Goal: Find specific page/section: Find specific page/section

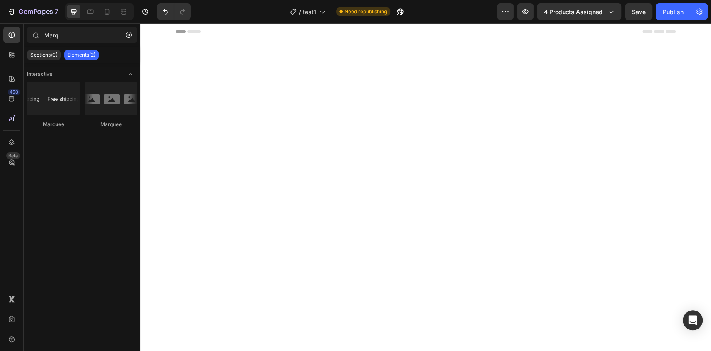
scroll to position [3808, 0]
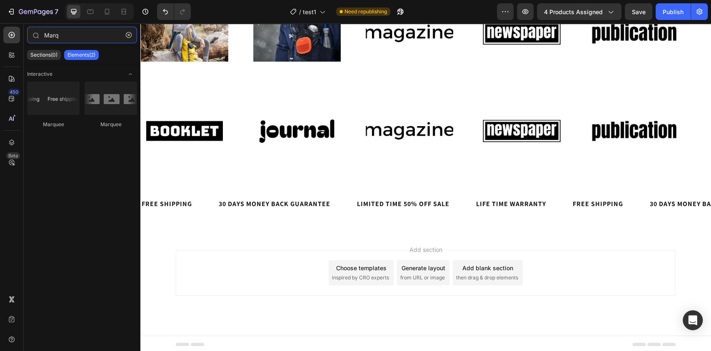
click at [70, 35] on input "Marq" at bounding box center [82, 35] width 110 height 17
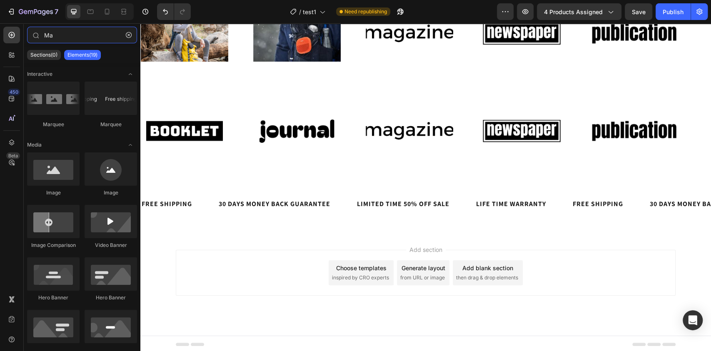
type input "M"
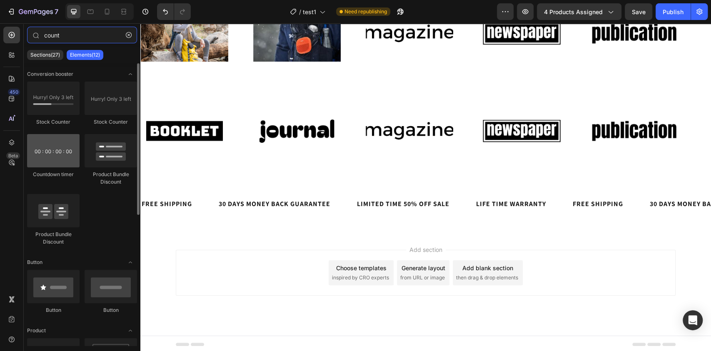
type input "count"
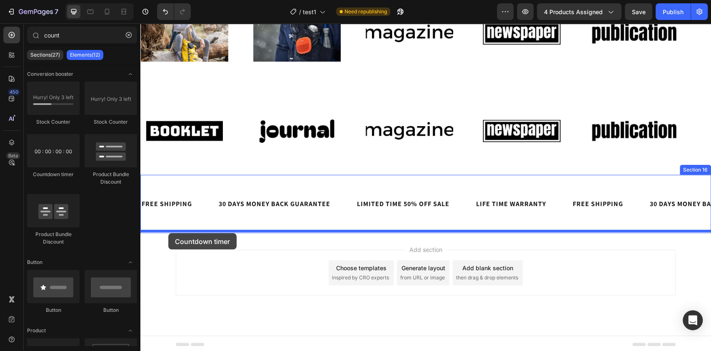
drag, startPoint x: 197, startPoint y: 177, endPoint x: 168, endPoint y: 233, distance: 63.4
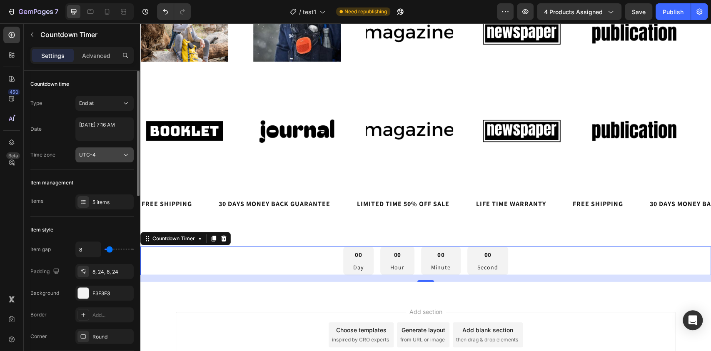
click at [105, 155] on div "UTC-4" at bounding box center [100, 154] width 42 height 7
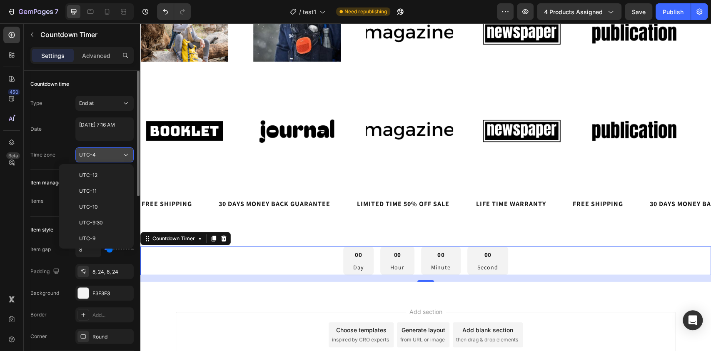
scroll to position [90, 0]
click at [105, 155] on div "UTC-4" at bounding box center [100, 154] width 42 height 7
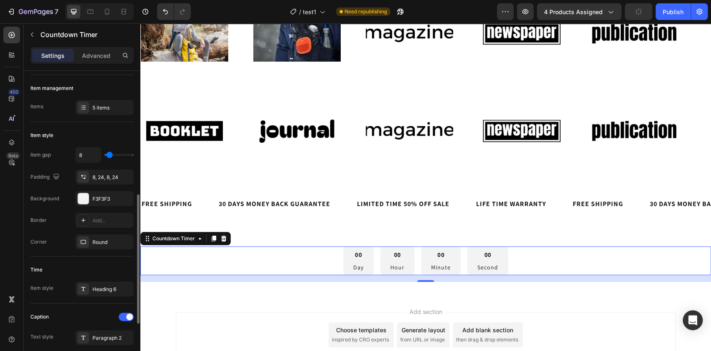
scroll to position [0, 0]
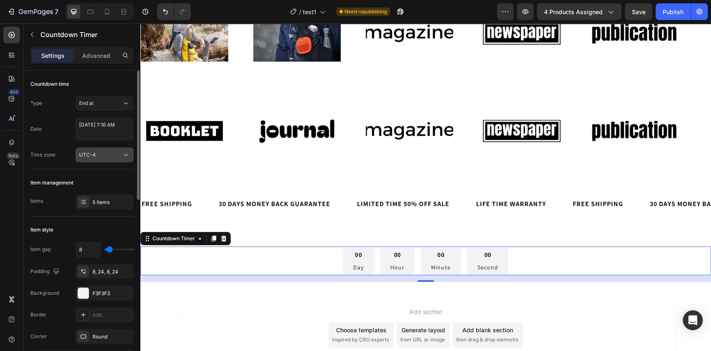
click at [111, 156] on div "UTC-4" at bounding box center [100, 154] width 42 height 7
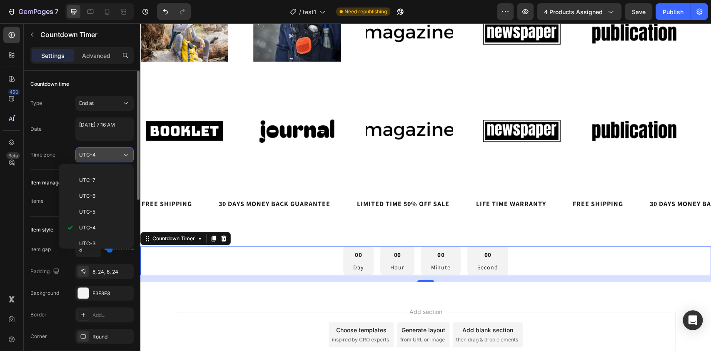
click at [111, 156] on div "UTC-4" at bounding box center [100, 154] width 42 height 7
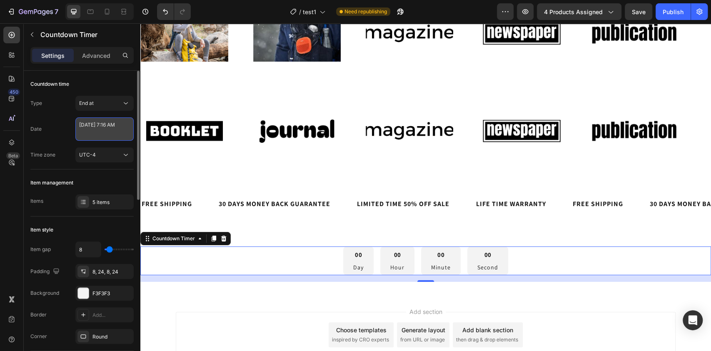
click at [111, 130] on textarea "[DATE] 7:16 AM" at bounding box center [104, 128] width 58 height 23
select select "7"
select select "16"
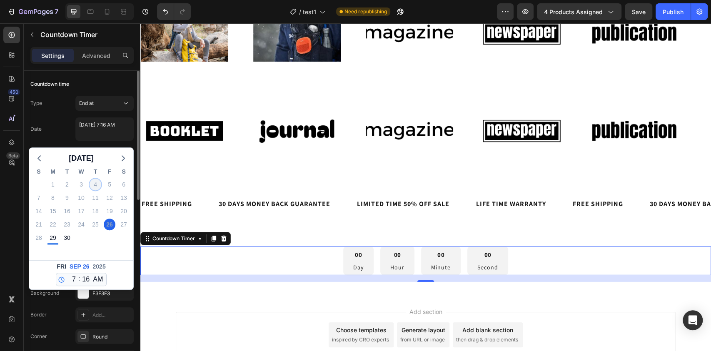
click at [97, 182] on div "4" at bounding box center [96, 185] width 12 height 12
click at [55, 238] on div "29" at bounding box center [53, 238] width 12 height 12
type textarea "[DATE] 7:16 AM"
